Goal: Information Seeking & Learning: Learn about a topic

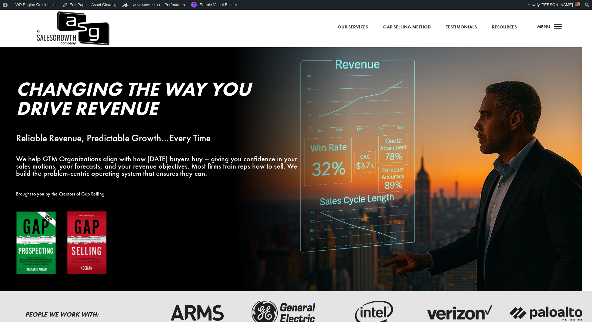
click at [411, 25] on link "Gap Selling Method" at bounding box center [407, 27] width 48 height 8
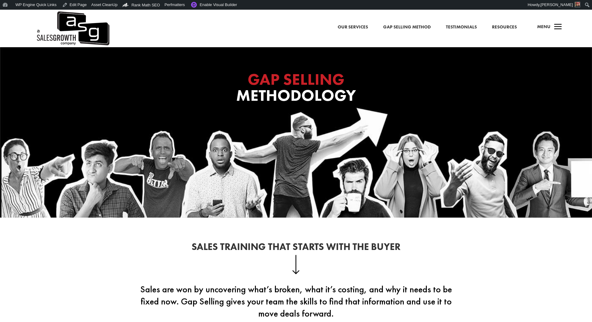
click at [499, 26] on link "Resources" at bounding box center [504, 27] width 25 height 8
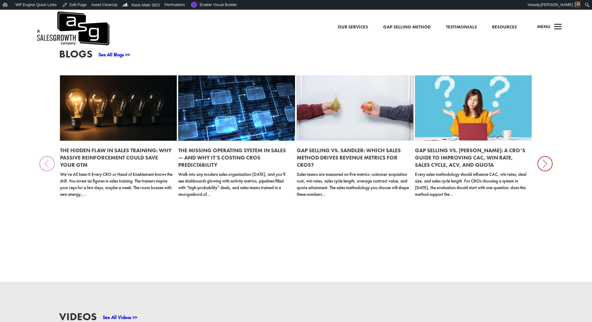
scroll to position [743, 0]
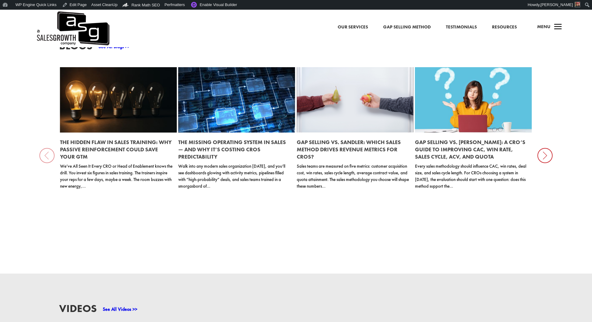
click at [106, 138] on h2 "The Hidden Flaw in Sales Training: Why Passive Reinforcement Could Save Your GTM" at bounding box center [116, 149] width 113 height 27
click at [99, 140] on link "The Hidden Flaw in Sales Training: Why Passive Reinforcement Could Save Your GTM" at bounding box center [115, 150] width 111 height 22
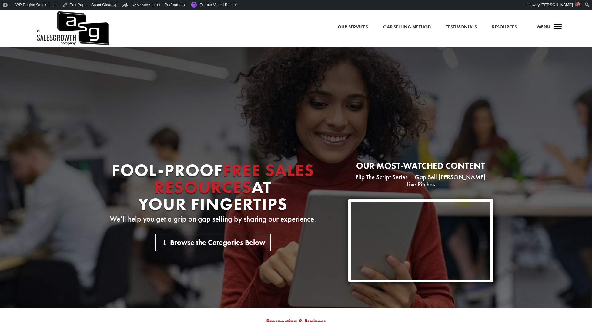
click at [400, 27] on link "Gap Selling Method" at bounding box center [407, 27] width 48 height 8
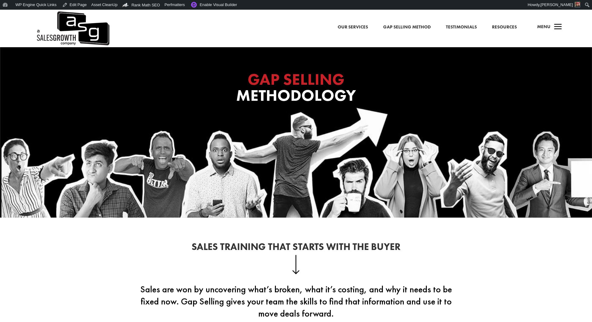
click at [402, 26] on link "Gap Selling Method" at bounding box center [407, 27] width 48 height 8
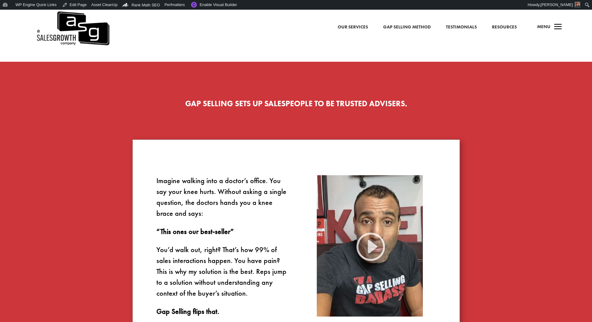
scroll to position [310, 0]
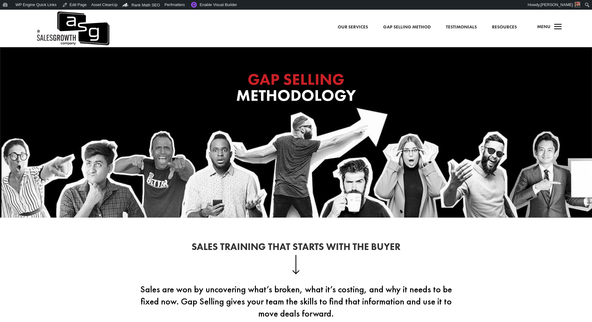
click at [557, 27] on span "a" at bounding box center [558, 27] width 12 height 12
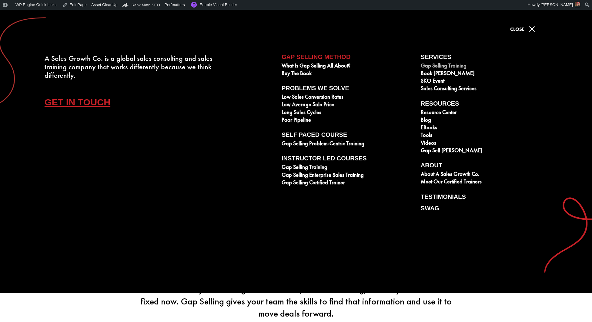
click at [437, 64] on link "Gap Selling Training" at bounding box center [487, 67] width 132 height 8
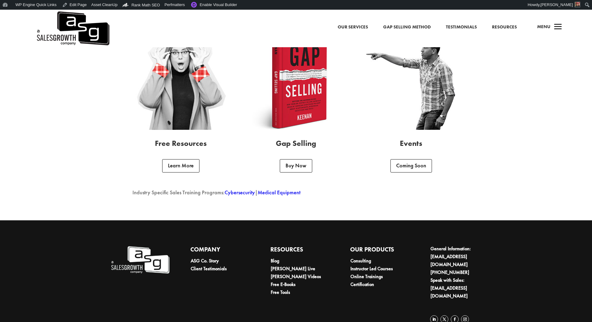
scroll to position [1572, 0]
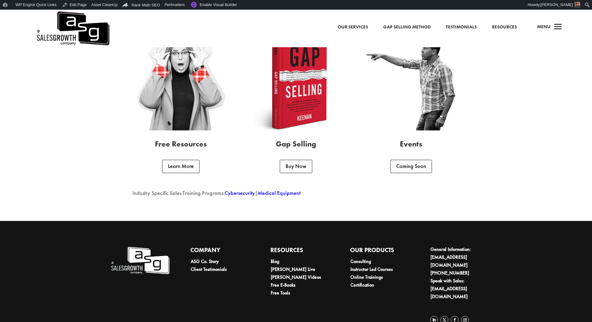
click at [238, 193] on link "Cybersecurity" at bounding box center [240, 193] width 30 height 7
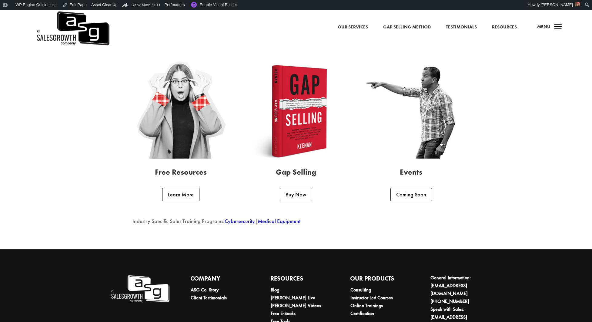
scroll to position [1615, 0]
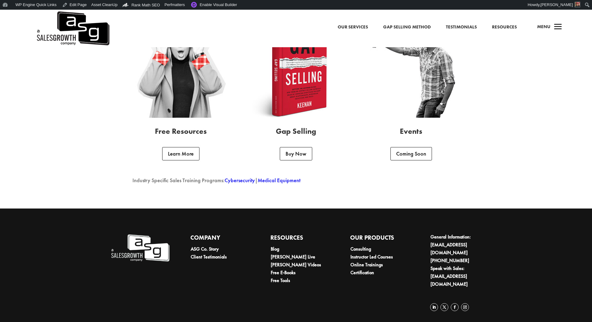
click at [282, 180] on link "Medical Equipment" at bounding box center [279, 180] width 43 height 7
